Goal: Task Accomplishment & Management: Manage account settings

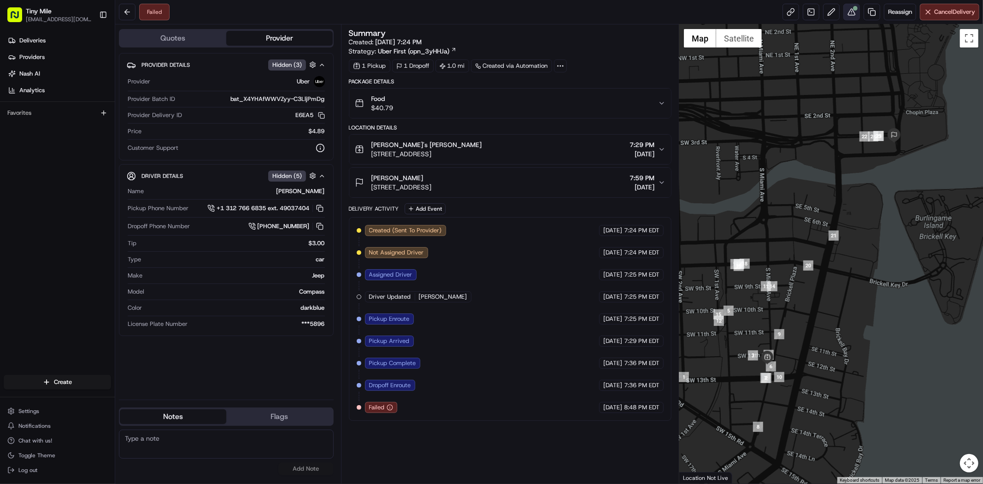
click at [848, 21] on div "Failed Reassign Cancel Delivery" at bounding box center [548, 12] width 867 height 24
click at [846, 15] on button at bounding box center [851, 12] width 17 height 17
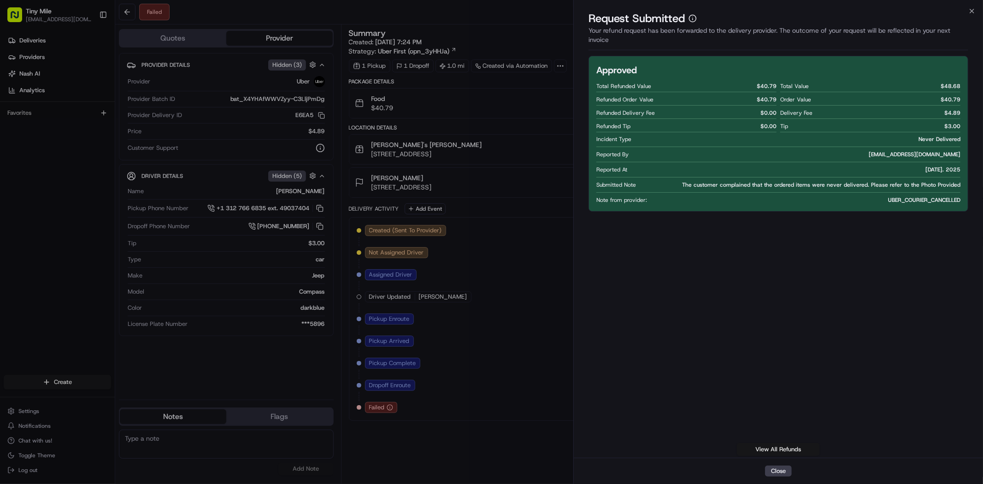
click at [790, 444] on link "View All Refunds" at bounding box center [778, 449] width 83 height 13
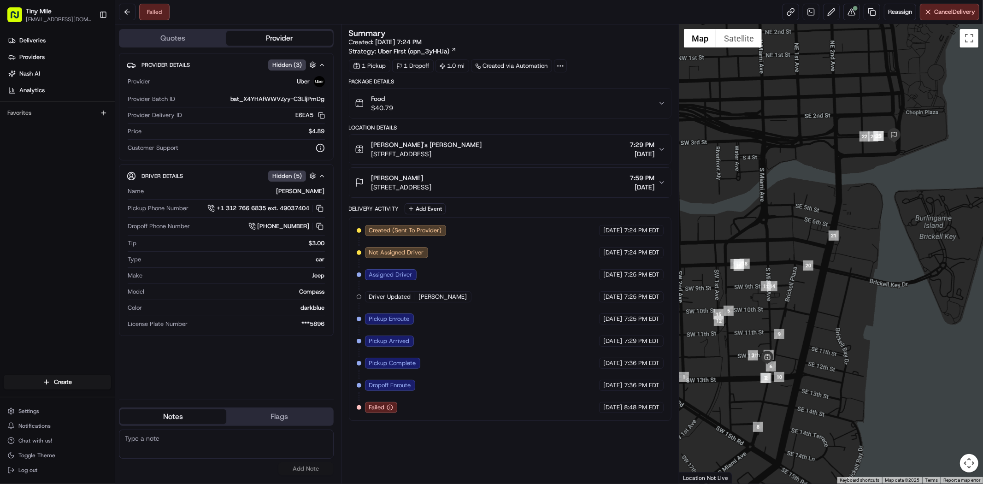
click at [660, 107] on icon "button" at bounding box center [661, 103] width 7 height 7
